Goal: Task Accomplishment & Management: Complete application form

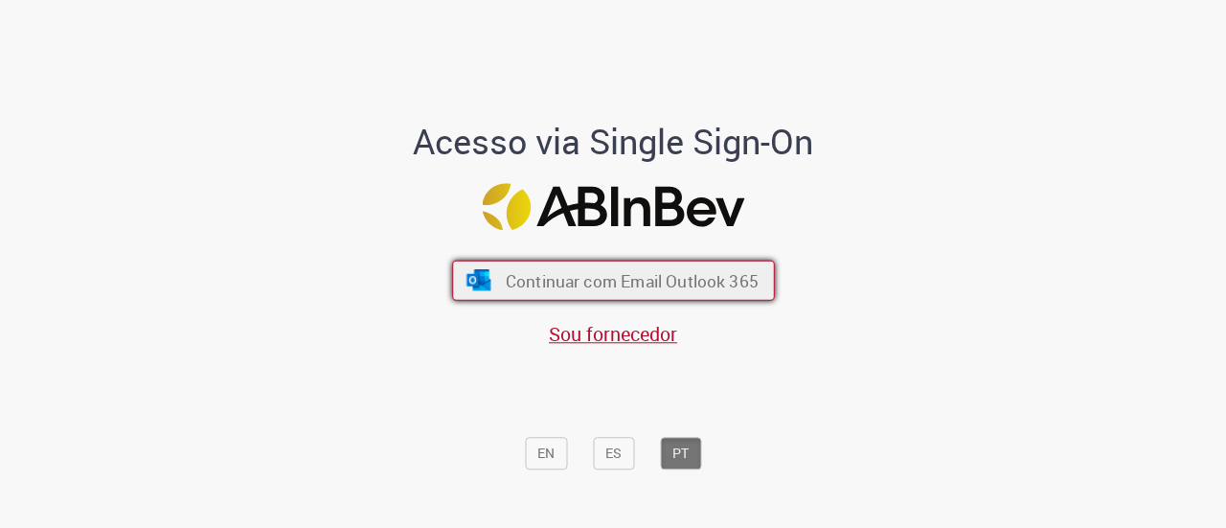
click at [552, 262] on button "Continuar com Email Outlook 365" at bounding box center [613, 281] width 323 height 40
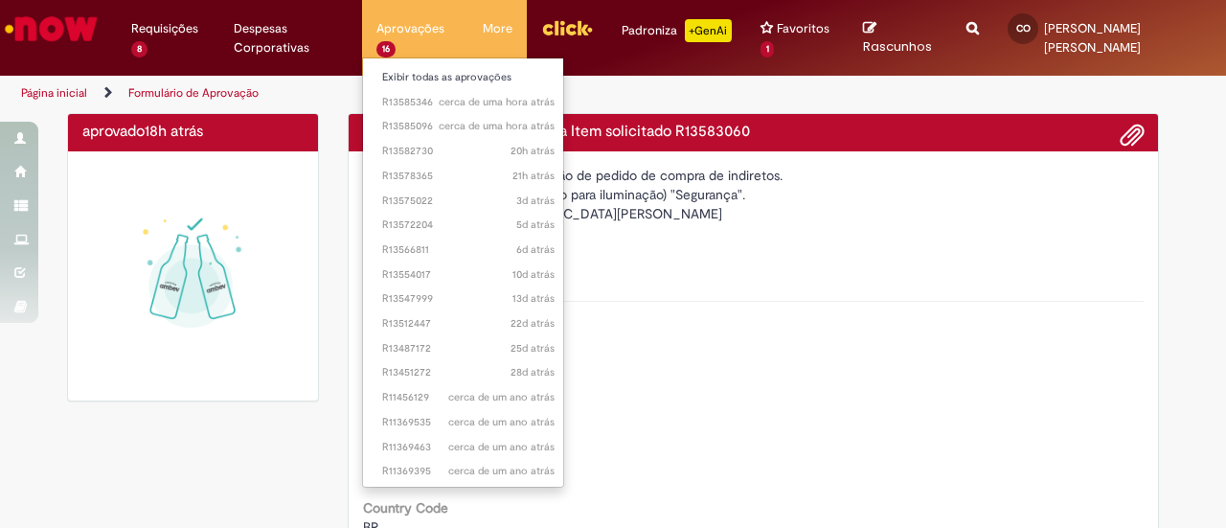
click at [439, 88] on li "cerca de uma hora atrás cerca de uma hora atrás R13585346" at bounding box center [468, 100] width 211 height 25
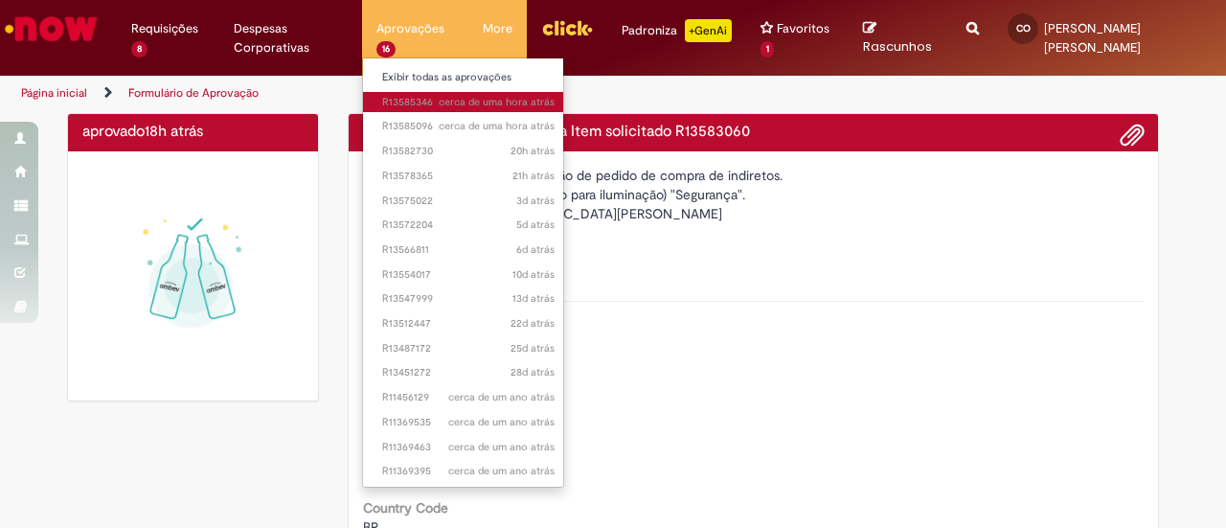
click at [439, 101] on span "cerca de uma hora atrás cerca de uma hora atrás R13585346" at bounding box center [468, 102] width 172 height 15
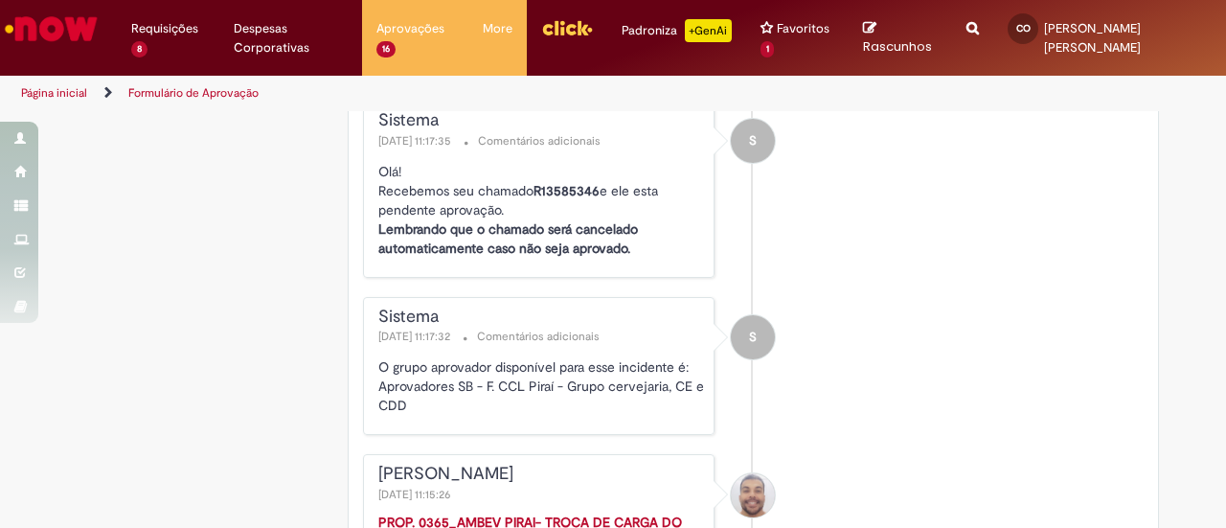
scroll to position [3119, 0]
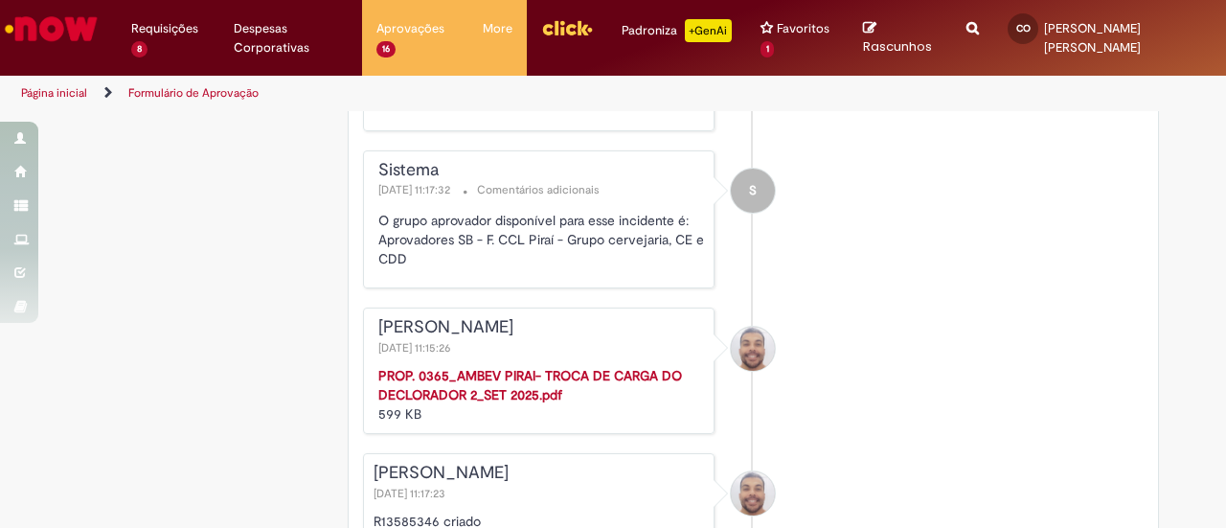
click at [509, 382] on strong "PROP. 0365_AMBEV PIRAI- TROCA DE CARGA DO DECLORADOR 2_SET 2025.pdf" at bounding box center [530, 385] width 304 height 36
